Goal: Task Accomplishment & Management: Complete application form

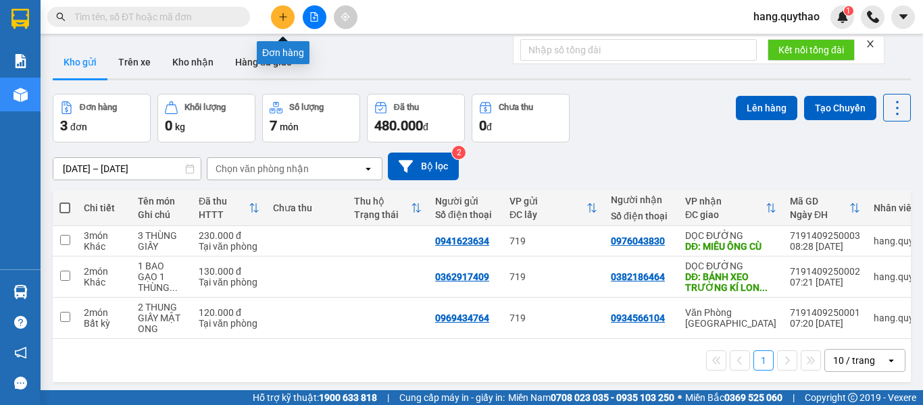
click at [287, 14] on icon "plus" at bounding box center [282, 16] width 9 height 9
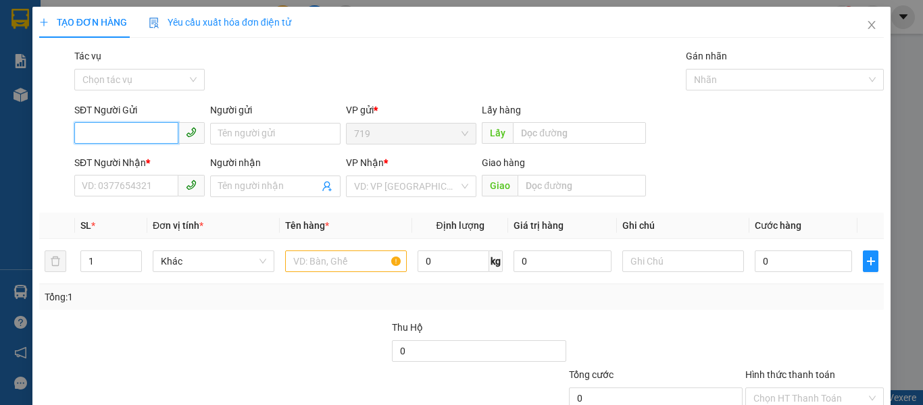
click at [123, 136] on input "SĐT Người Gửi" at bounding box center [126, 133] width 104 height 22
click at [866, 26] on span "Close" at bounding box center [871, 26] width 38 height 38
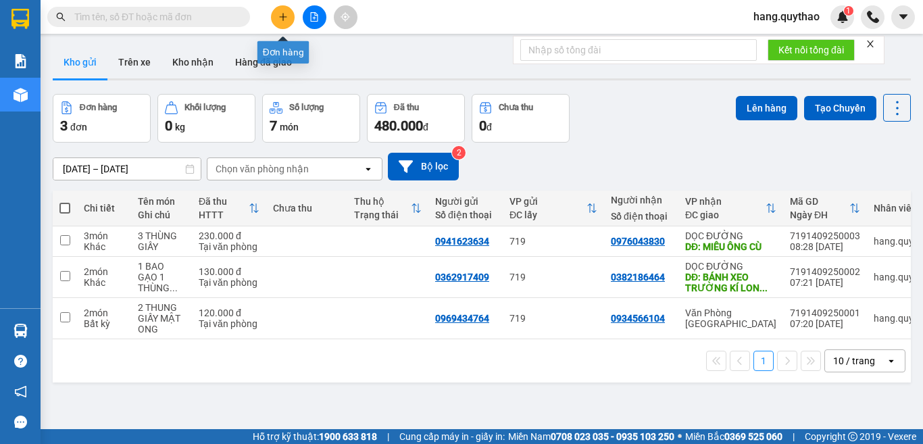
click at [286, 20] on icon "plus" at bounding box center [282, 16] width 9 height 9
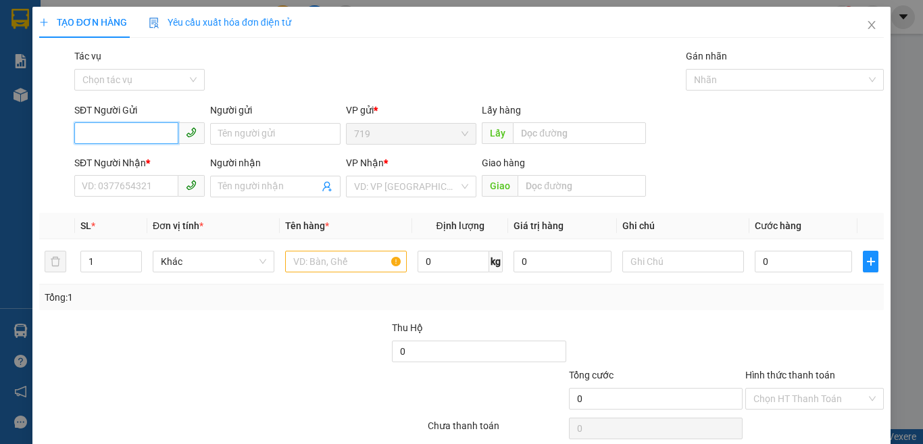
type input "0"
type input "0971185579"
click at [120, 180] on input "SĐT Người Nhận *" at bounding box center [126, 186] width 104 height 22
type input "0394045844"
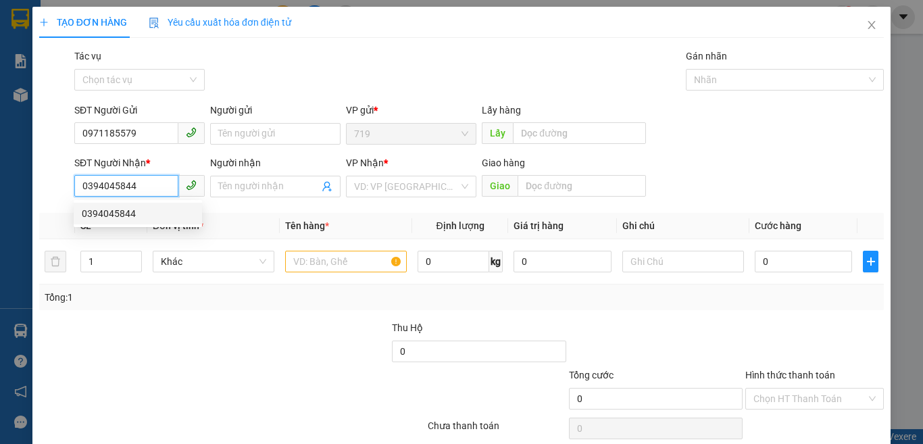
click at [125, 209] on div "0394045844" at bounding box center [138, 213] width 112 height 15
type input "NGÃ 3 CÂY XOÀI"
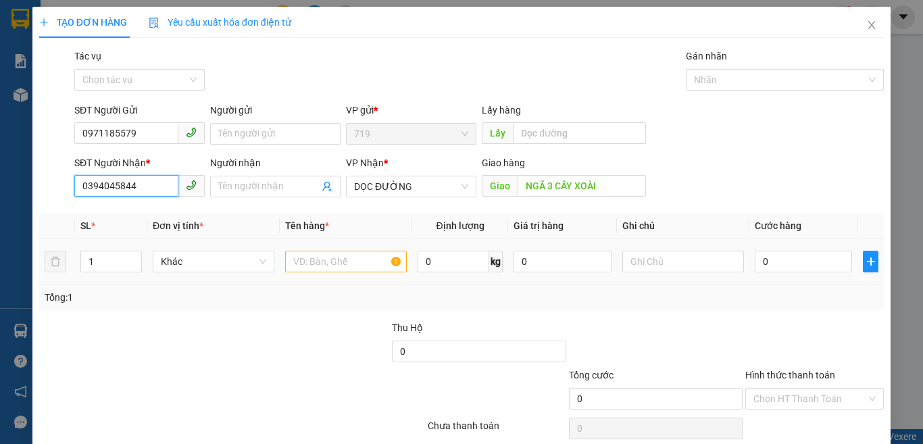
type input "0394045844"
click at [309, 258] on input "text" at bounding box center [346, 262] width 122 height 22
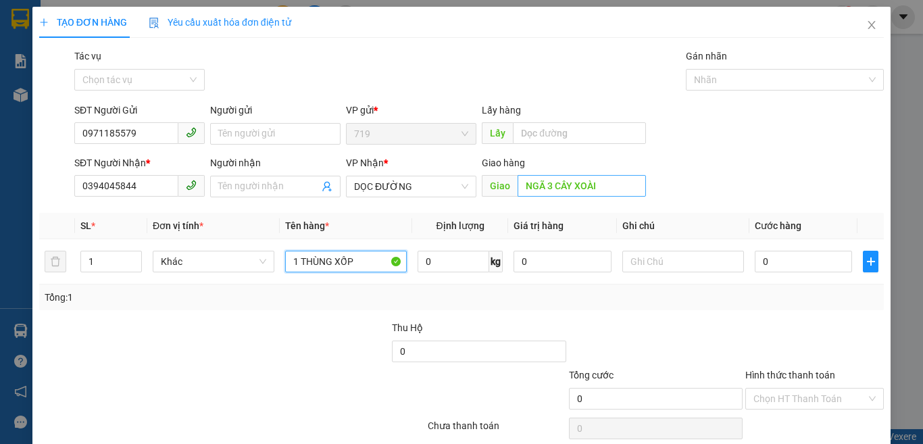
type input "1 THÙNG XỐP"
click at [597, 186] on input "NGÃ 3 CÂY XOÀI" at bounding box center [581, 186] width 128 height 22
type input "CÂY XOAI TRỊ AN"
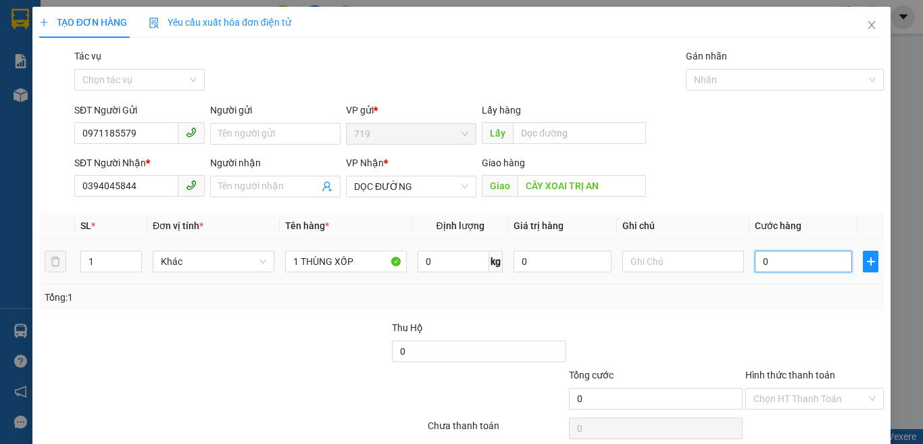
click at [760, 266] on input "0" at bounding box center [802, 262] width 97 height 22
type input "65"
type input "650"
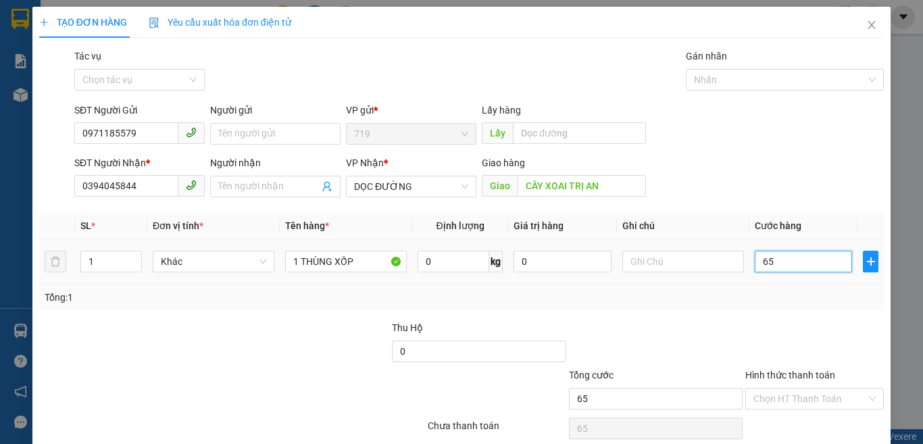
type input "650"
type input "6.500"
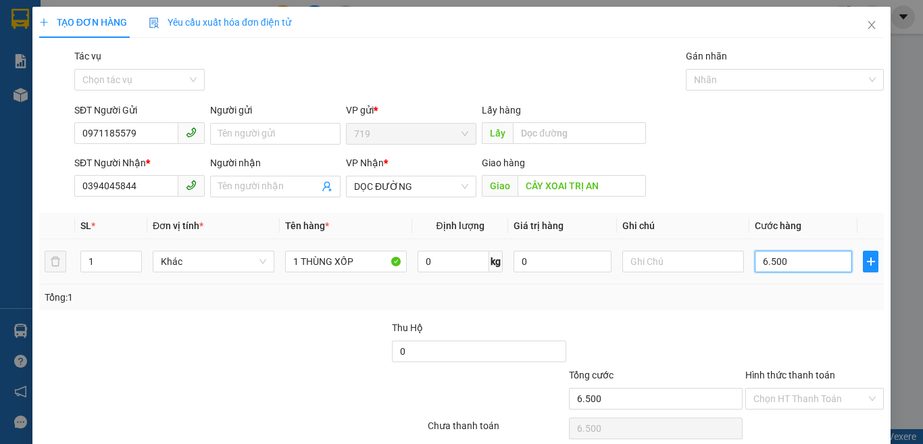
type input "65.000"
type input "6.500"
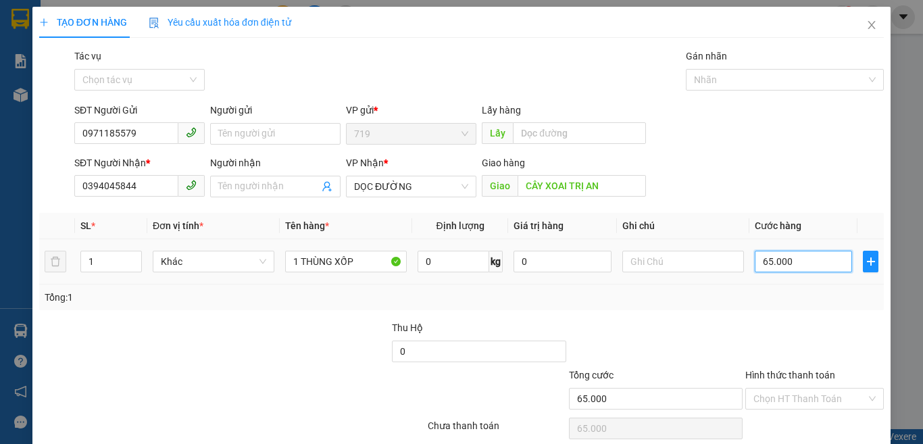
type input "6.500"
type input "0"
click at [754, 261] on input "0" at bounding box center [802, 262] width 97 height 22
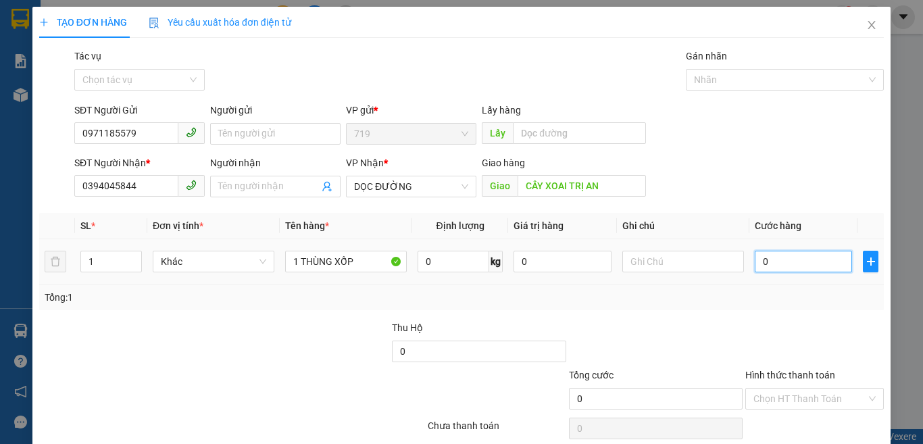
type input "50"
type input "500"
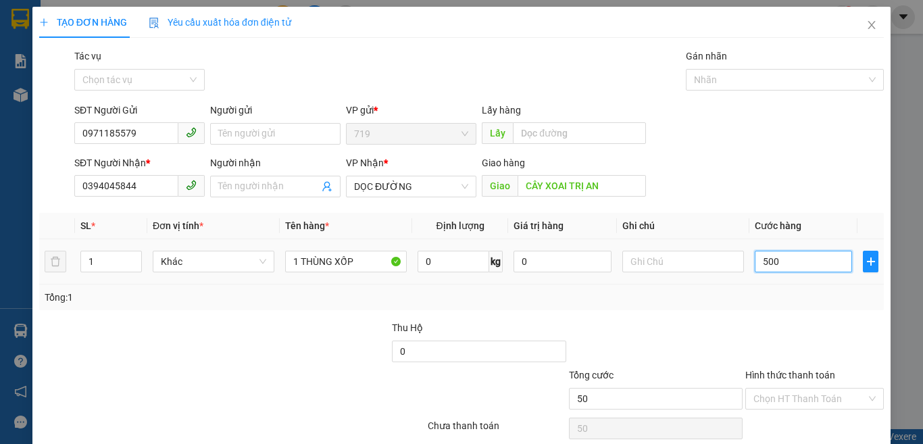
type input "500"
type input "5.000"
type input "50.000"
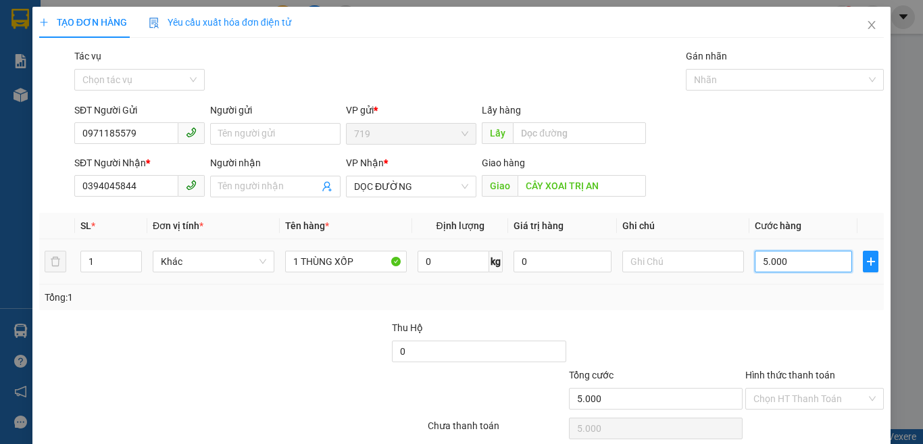
type input "50.000"
type input "500.000"
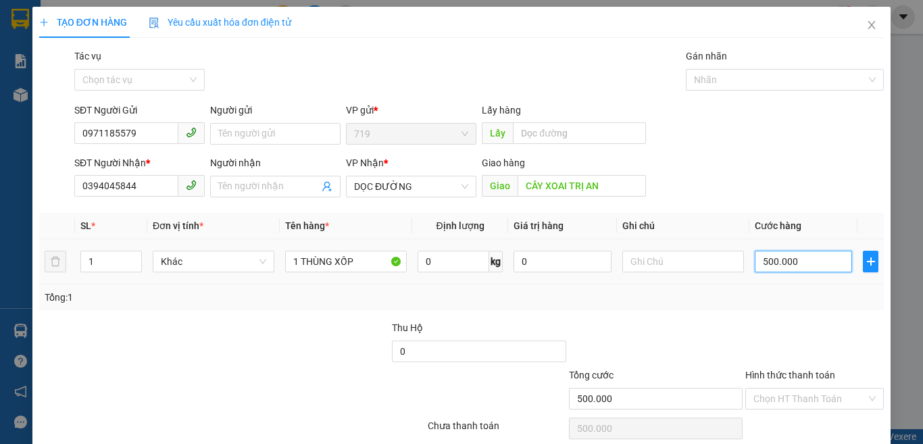
type input "50.000"
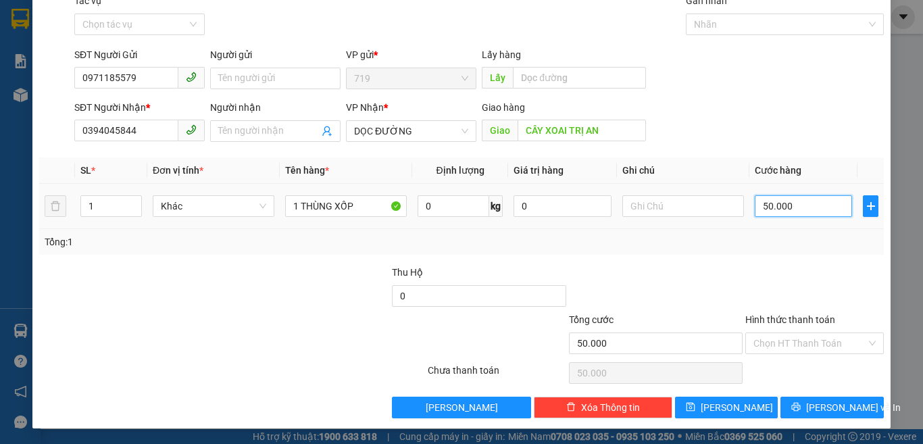
scroll to position [56, 0]
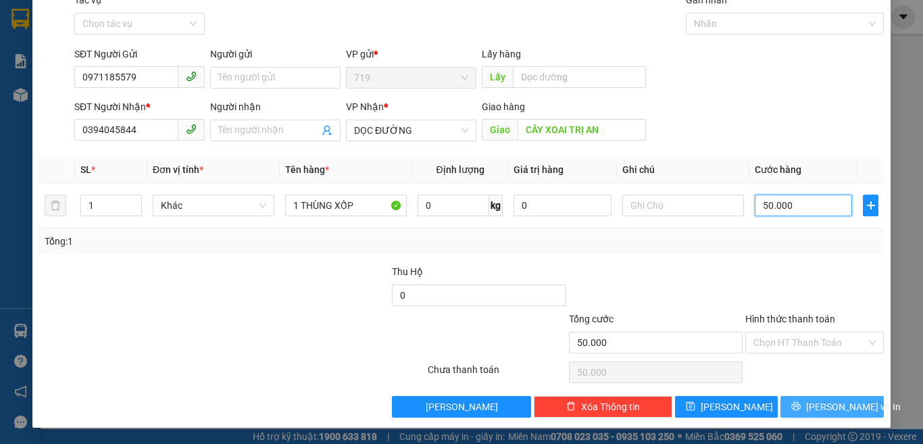
type input "50.000"
click at [829, 401] on span "[PERSON_NAME] và In" at bounding box center [853, 406] width 95 height 15
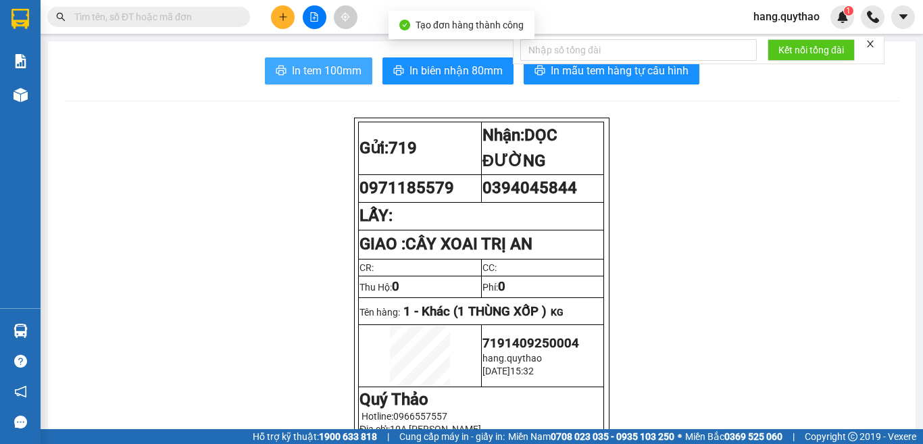
click at [339, 74] on span "In tem 100mm" at bounding box center [327, 70] width 70 height 17
click at [317, 82] on button "In tem 100mm" at bounding box center [318, 70] width 107 height 27
